Goal: Information Seeking & Learning: Learn about a topic

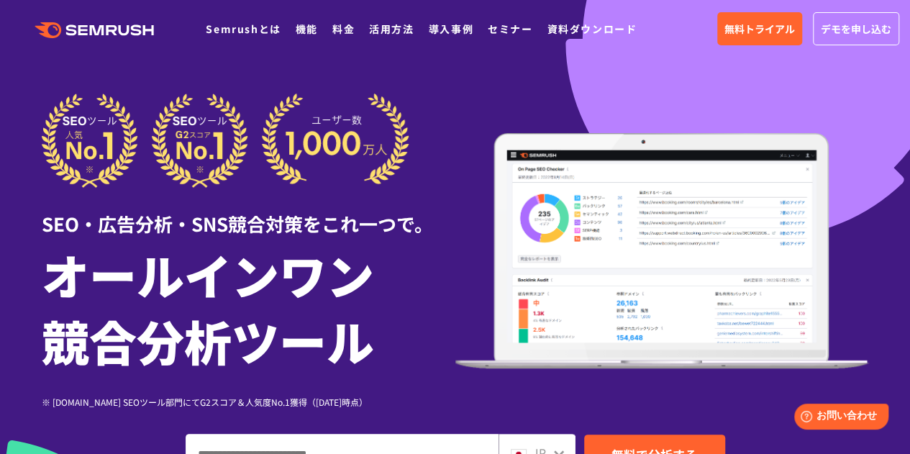
click at [144, 26] on icon ".cls {fill: #FF642D;}" at bounding box center [95, 30] width 163 height 16
click at [253, 27] on link "Semrushとは" at bounding box center [243, 29] width 75 height 14
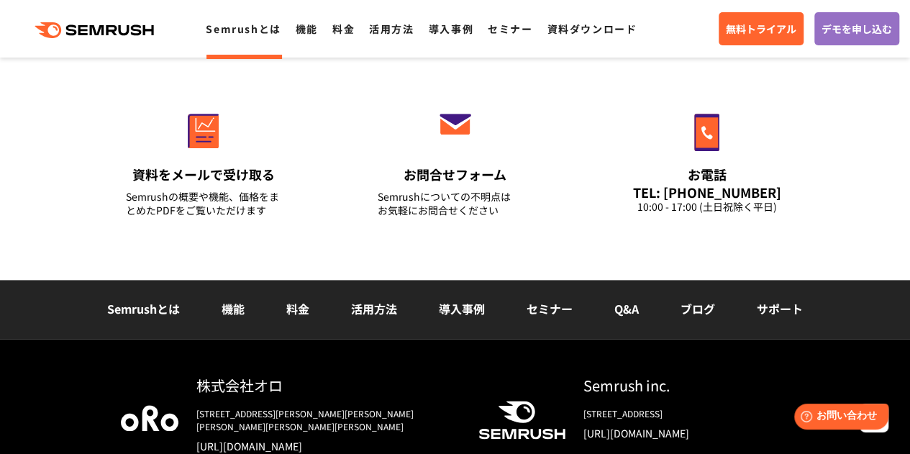
scroll to position [3658, 0]
